Goal: Task Accomplishment & Management: Use online tool/utility

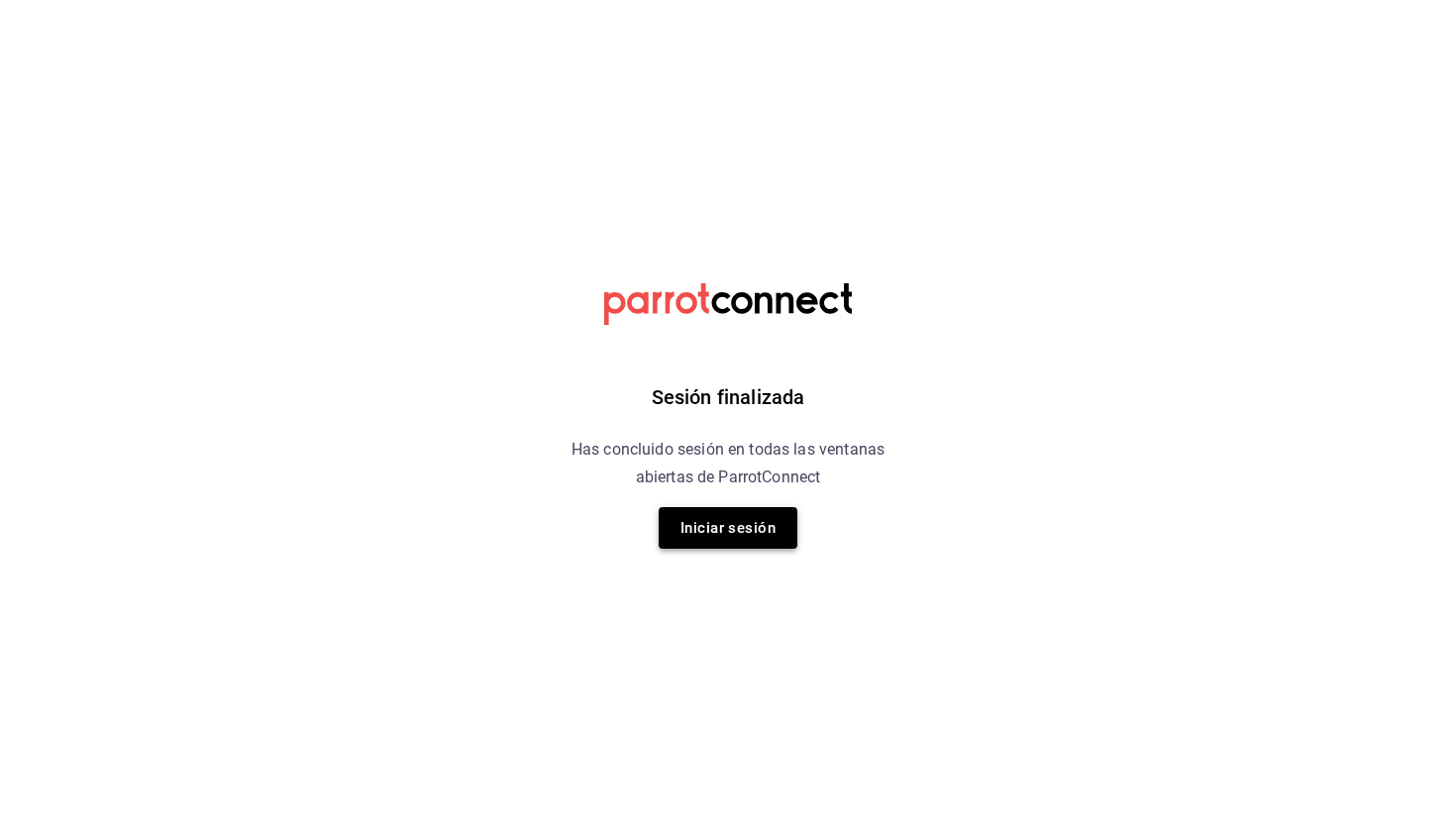
click at [761, 522] on button "Iniciar sesión" at bounding box center [727, 528] width 138 height 42
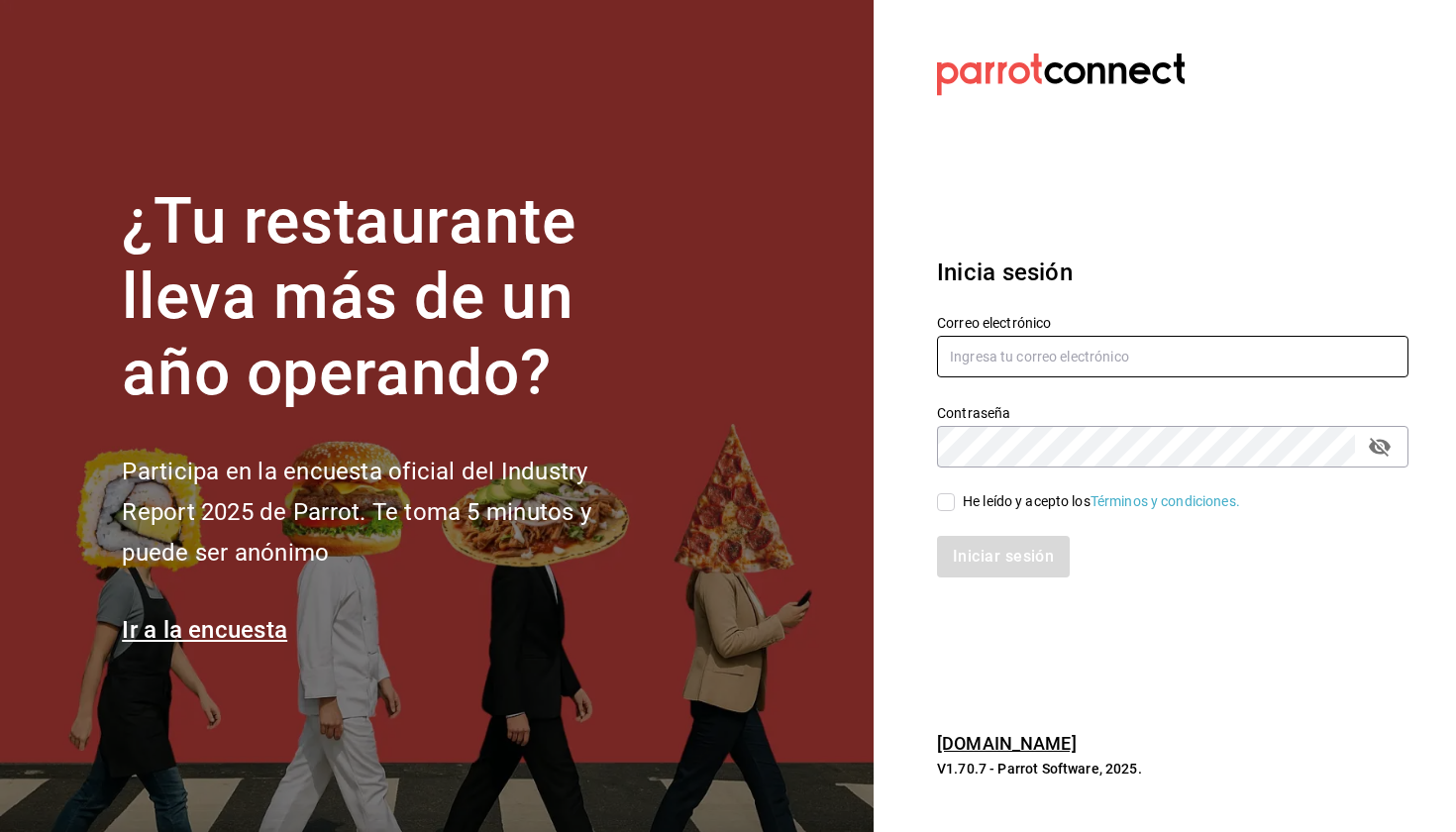
type input "laumoreno2919@gmail.com"
click at [777, 504] on input "He leído y acepto los Términos y condiciones." at bounding box center [946, 502] width 18 height 18
checkbox input "true"
click at [777, 556] on button "Iniciar sesión" at bounding box center [1003, 557] width 132 height 42
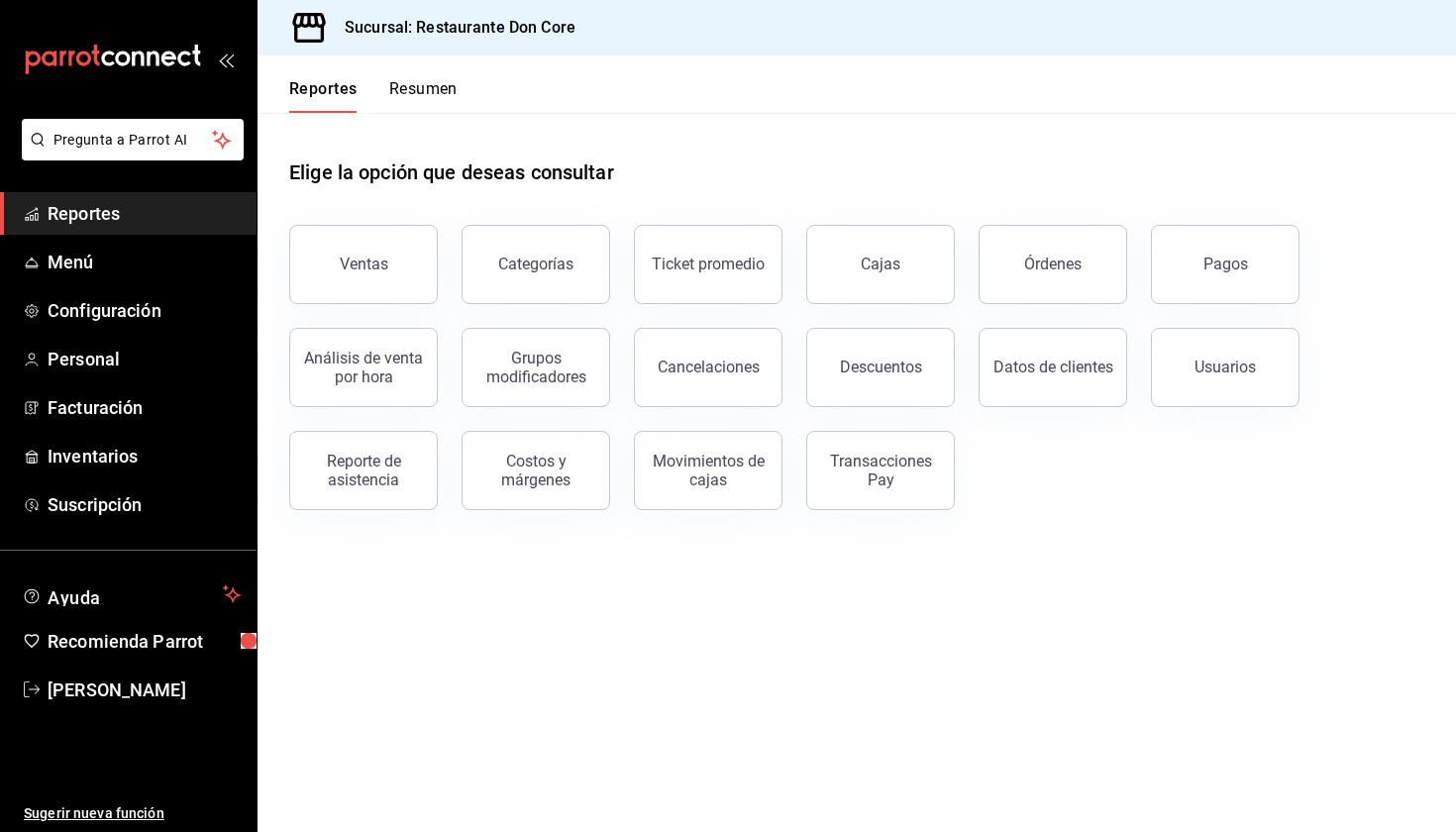
click at [184, 217] on span "Reportes" at bounding box center [144, 213] width 193 height 27
click at [1276, 263] on button "Pagos" at bounding box center [1224, 265] width 148 height 80
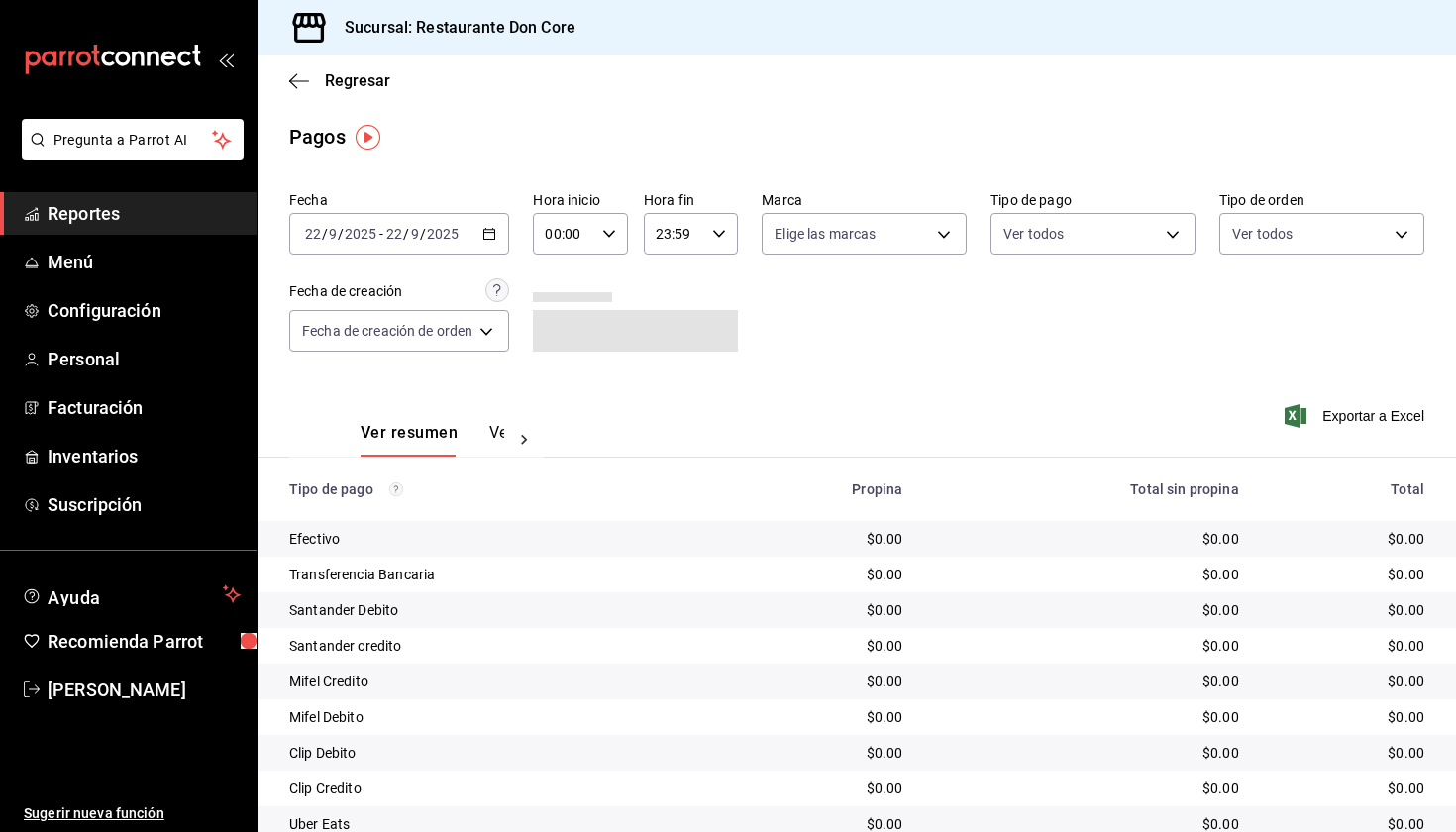
click at [495, 238] on icon "button" at bounding box center [489, 234] width 14 height 14
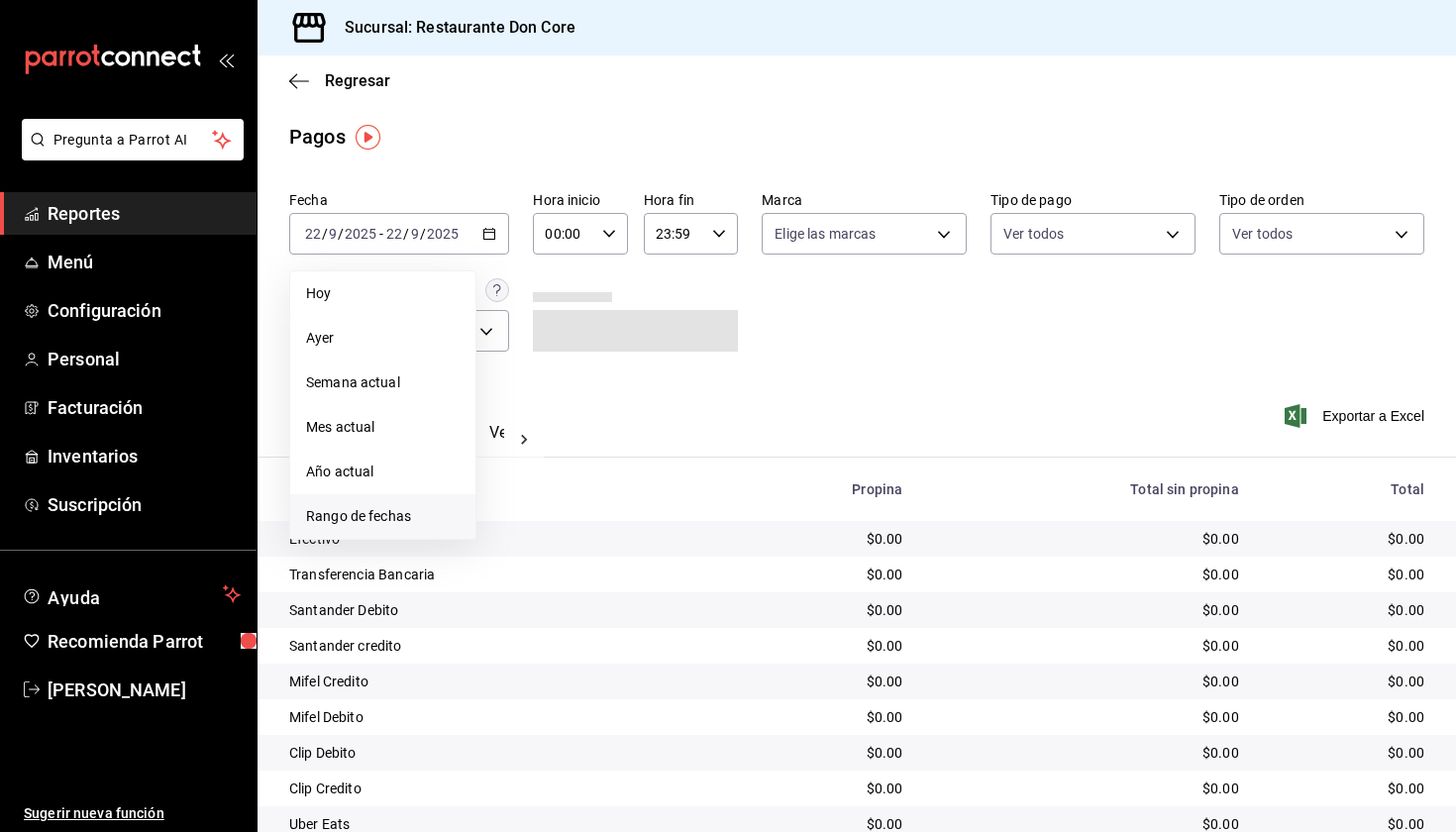
click at [411, 516] on span "Rango de fechas" at bounding box center [382, 516] width 153 height 21
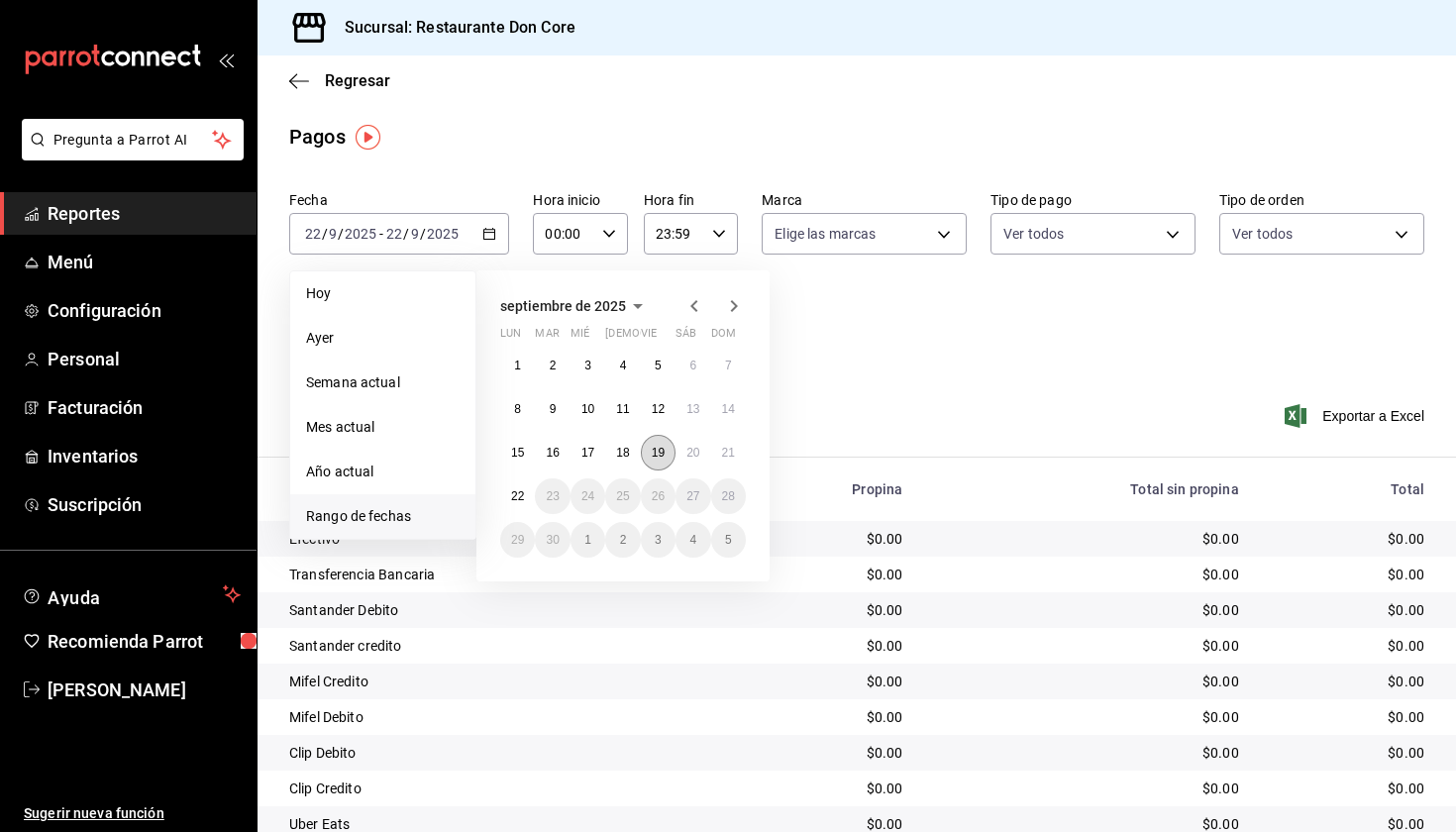
click at [664, 456] on abbr "19" at bounding box center [657, 452] width 13 height 14
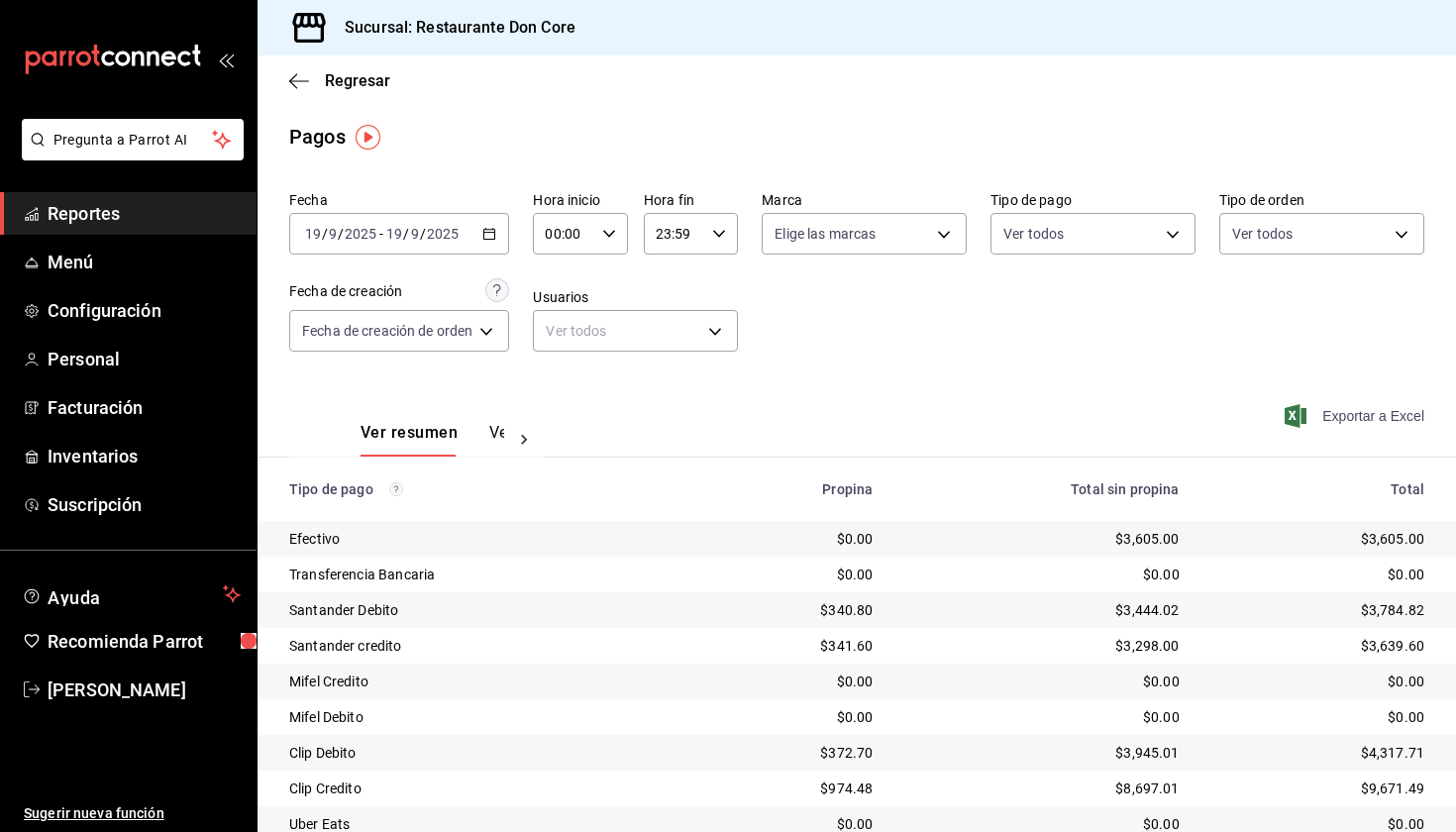
click at [1347, 416] on span "Exportar a Excel" at bounding box center [1356, 416] width 135 height 24
